Goal: Check status: Check status

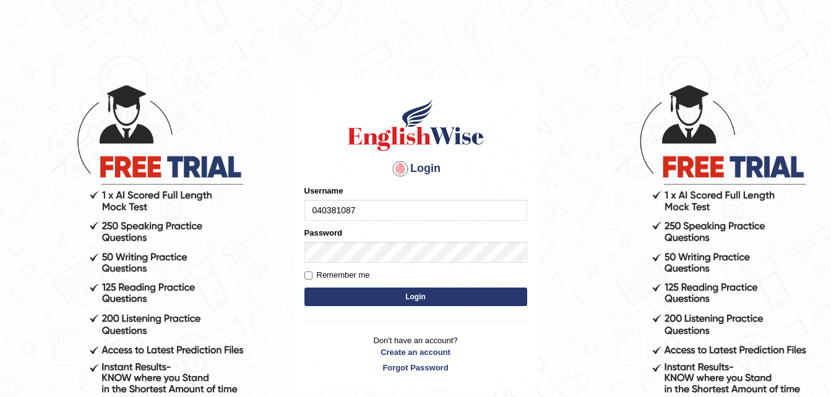
type input "0403810870"
click at [364, 303] on button "Login" at bounding box center [415, 297] width 223 height 19
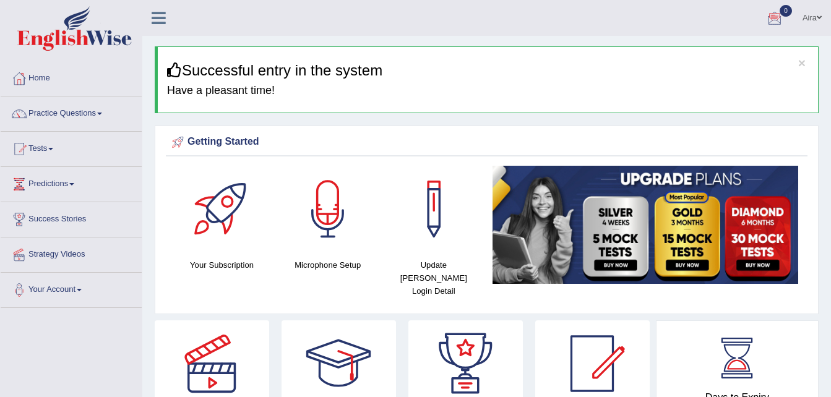
click at [776, 17] on div at bounding box center [774, 18] width 19 height 19
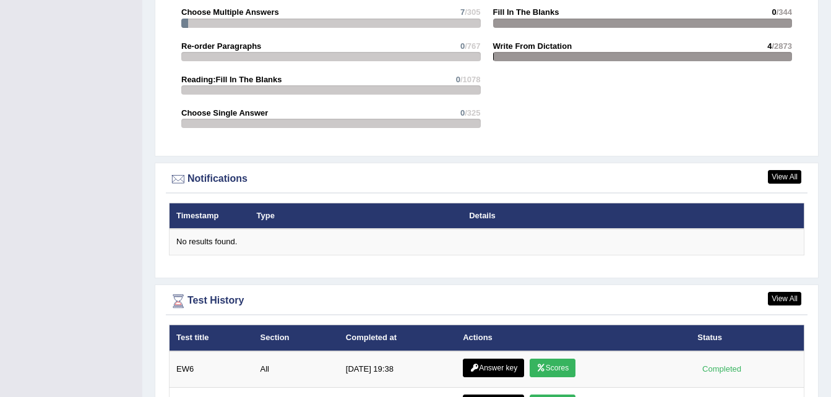
scroll to position [1437, 0]
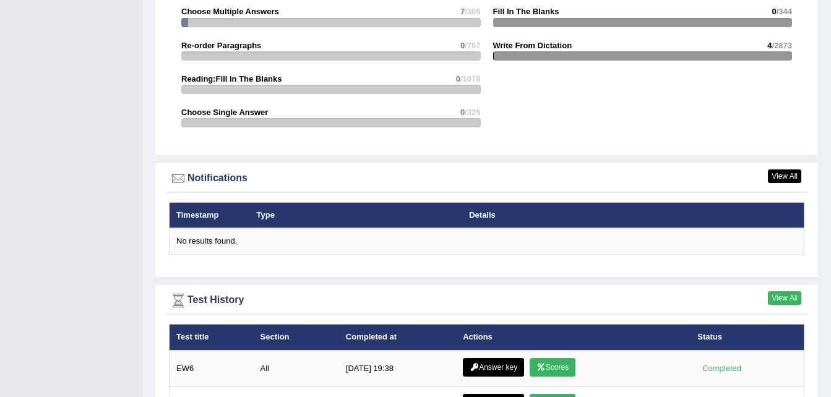
click at [782, 291] on link "View All" at bounding box center [784, 298] width 33 height 14
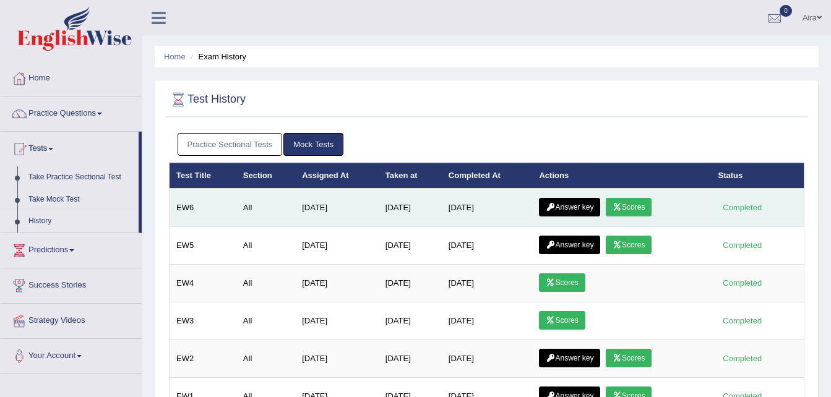
click at [617, 205] on icon at bounding box center [616, 207] width 9 height 7
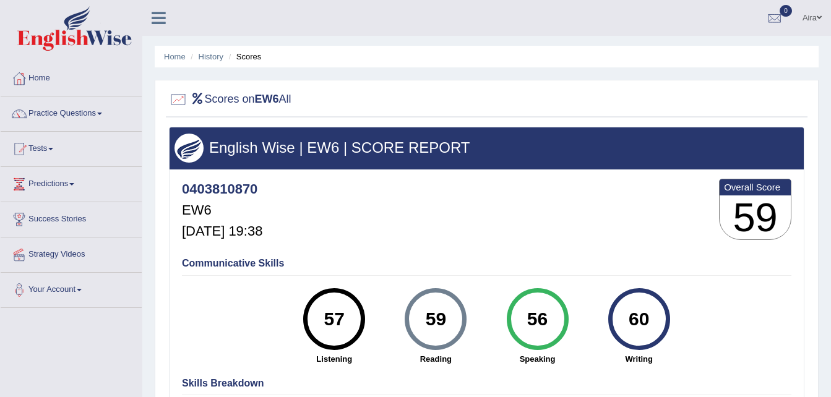
click at [356, 93] on div at bounding box center [486, 99] width 635 height 25
